Goal: Obtain resource: Download file/media

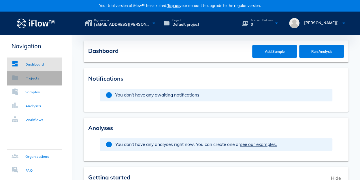
click at [36, 77] on div "Projects" at bounding box center [32, 78] width 14 height 6
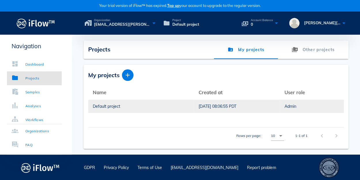
click at [194, 107] on td "[DATE] 08:06:55 PDT" at bounding box center [237, 106] width 86 height 14
click at [116, 105] on div "Default project" at bounding box center [141, 106] width 97 height 13
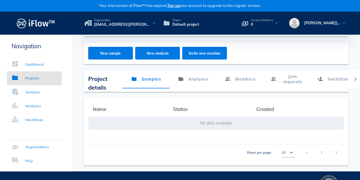
scroll to position [63, 0]
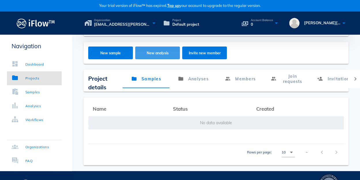
click at [146, 53] on span "New analysis" at bounding box center [157, 53] width 33 height 4
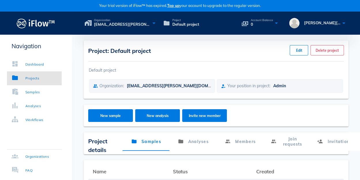
scroll to position [21, 0]
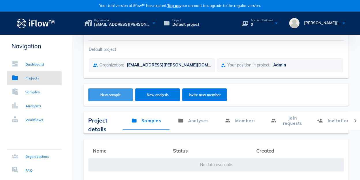
click at [122, 96] on span "New sample" at bounding box center [110, 95] width 33 height 4
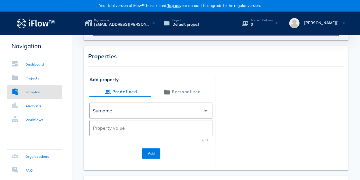
scroll to position [107, 0]
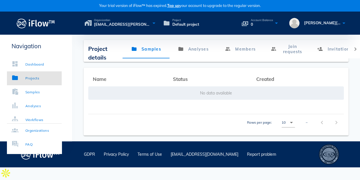
scroll to position [79, 0]
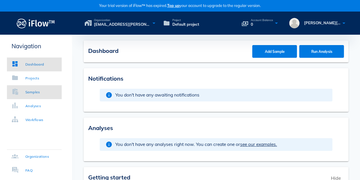
click at [35, 93] on div "Samples" at bounding box center [32, 92] width 15 height 6
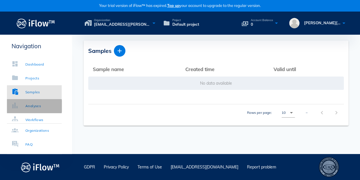
click at [38, 106] on div "Analyses" at bounding box center [33, 106] width 16 height 6
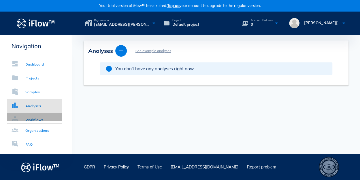
click at [35, 119] on div "Workflows" at bounding box center [34, 120] width 18 height 6
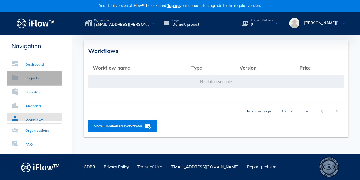
click at [34, 77] on div "Projects" at bounding box center [32, 78] width 14 height 6
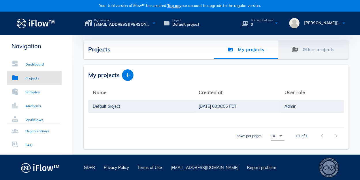
click at [309, 51] on link "Other projects" at bounding box center [313, 49] width 70 height 18
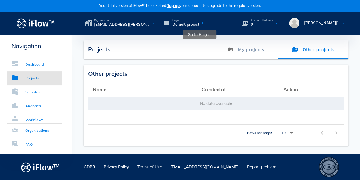
click at [201, 23] on icon at bounding box center [202, 23] width 7 height 8
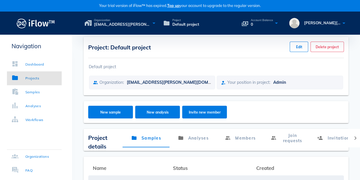
scroll to position [3, 0]
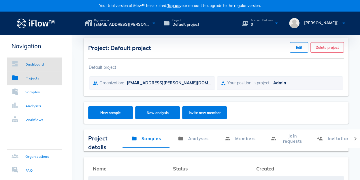
click at [37, 64] on div "Dashboard" at bounding box center [34, 64] width 19 height 6
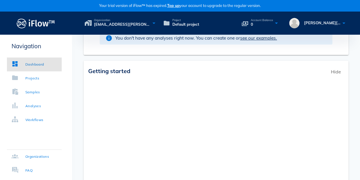
scroll to position [176, 0]
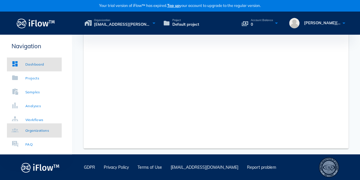
click at [23, 129] on div "Organizations" at bounding box center [31, 131] width 38 height 6
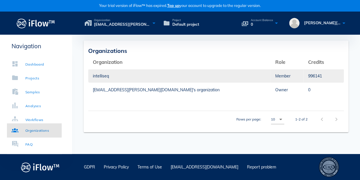
click at [106, 73] on div "intelliseq" at bounding box center [179, 75] width 173 height 13
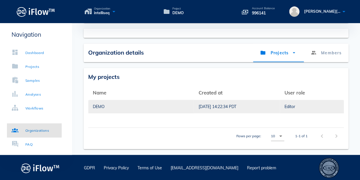
click at [179, 106] on div "DEMO" at bounding box center [141, 106] width 97 height 13
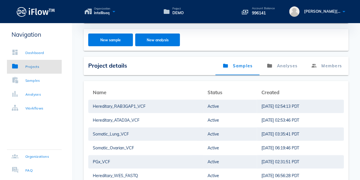
scroll to position [97, 0]
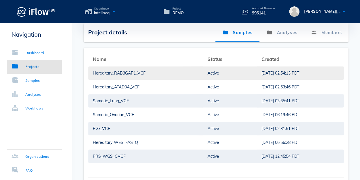
click at [136, 77] on div "Hereditary_RAB3GAP1_VCF" at bounding box center [146, 72] width 106 height 13
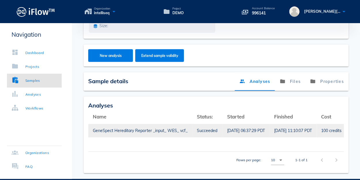
scroll to position [104, 0]
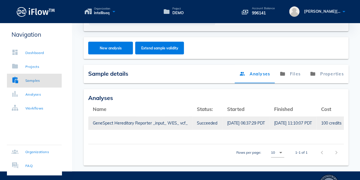
click at [182, 123] on div "GeneSpect Hereditary Reporter _input_ WES_ vcf_" at bounding box center [140, 122] width 95 height 13
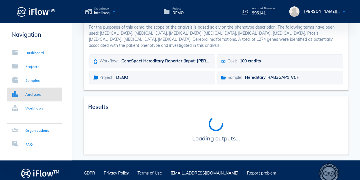
click at [227, 134] on span "Loading outputs..." at bounding box center [216, 137] width 48 height 12
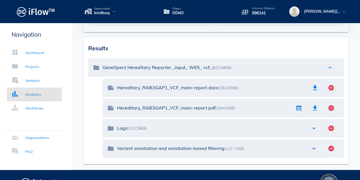
scroll to position [121, 0]
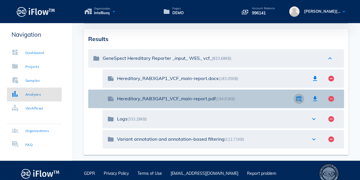
click at [301, 95] on icon "button" at bounding box center [299, 98] width 7 height 7
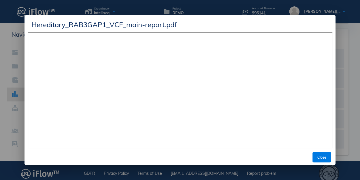
click at [349, 41] on div at bounding box center [180, 90] width 360 height 180
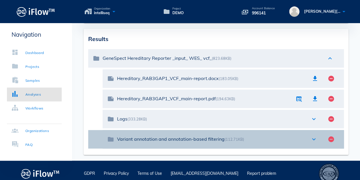
click at [174, 136] on div "Variant annotation and annotation-based filtering (112.71KB)" at bounding box center [211, 138] width 188 height 5
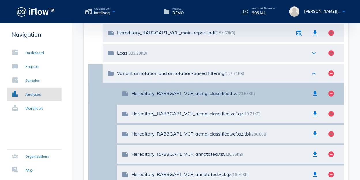
scroll to position [200, 0]
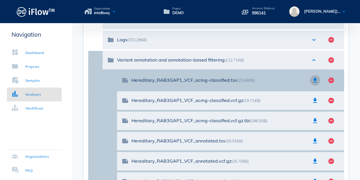
click at [314, 77] on icon "button" at bounding box center [315, 80] width 7 height 7
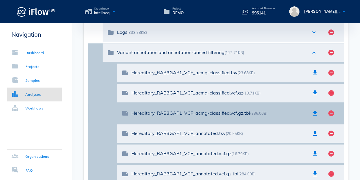
scroll to position [262, 0]
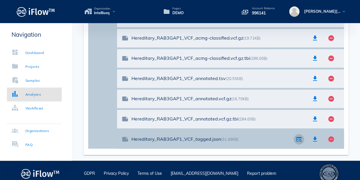
click at [297, 136] on icon "button" at bounding box center [299, 139] width 7 height 7
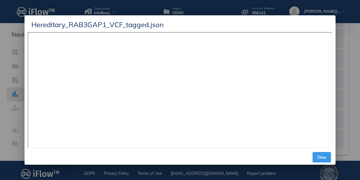
click at [326, 154] on button "Close" at bounding box center [322, 157] width 18 height 10
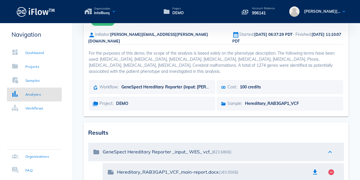
scroll to position [0, 0]
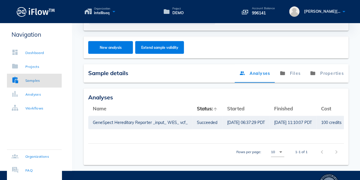
scroll to position [60, 0]
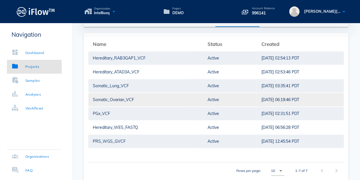
scroll to position [113, 0]
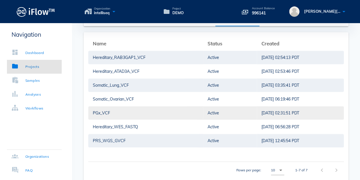
click at [104, 113] on div "PGx_VCF" at bounding box center [146, 112] width 106 height 13
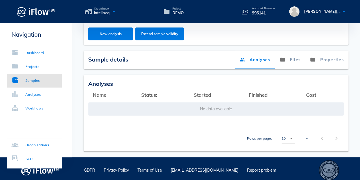
scroll to position [91, 0]
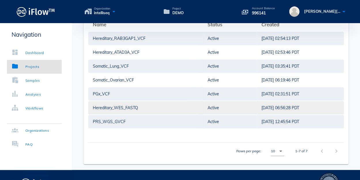
scroll to position [147, 0]
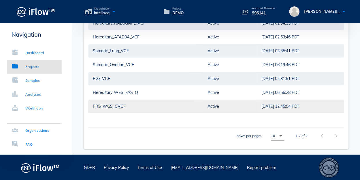
click at [117, 106] on div "PRS_WGS_GVCF" at bounding box center [146, 106] width 106 height 13
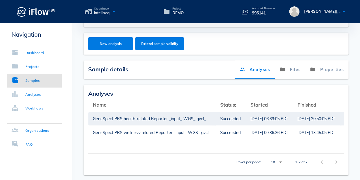
scroll to position [121, 0]
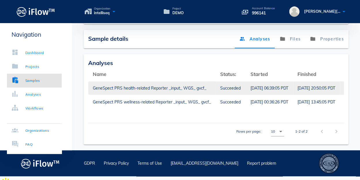
click at [134, 89] on div "GeneSpect PRS health-related Reporter _input_ WGS_ gvcf_" at bounding box center [152, 87] width 118 height 13
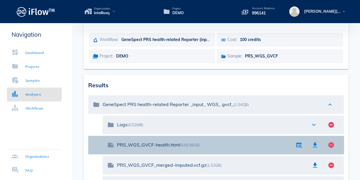
scroll to position [51, 0]
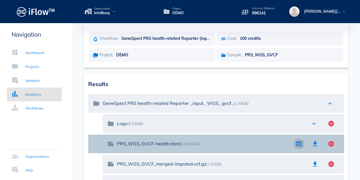
click at [300, 140] on icon "button" at bounding box center [299, 143] width 7 height 7
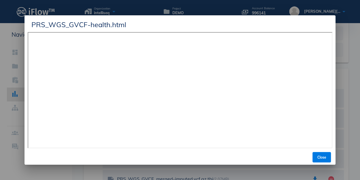
scroll to position [96, 0]
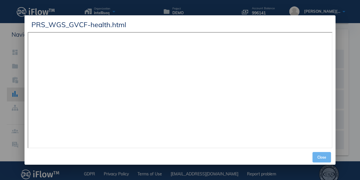
click at [323, 155] on span "Close" at bounding box center [322, 157] width 14 height 4
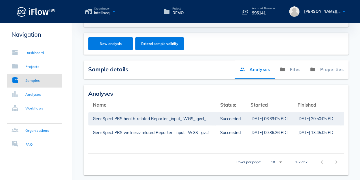
scroll to position [96, 0]
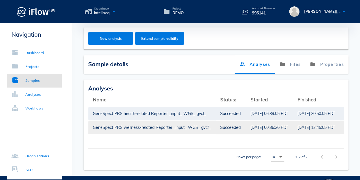
click at [195, 129] on div "GeneSpect PRS wellness-related Reporter _input_ WGS_ gvcf_" at bounding box center [152, 127] width 118 height 13
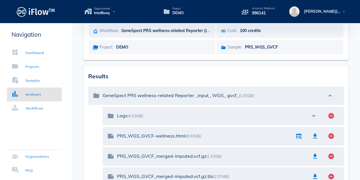
scroll to position [65, 0]
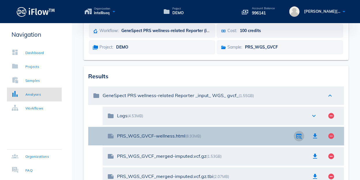
click at [297, 132] on icon "button" at bounding box center [299, 135] width 7 height 7
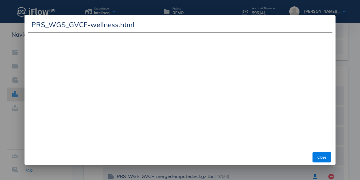
scroll to position [103, 0]
